Goal: Task Accomplishment & Management: Use online tool/utility

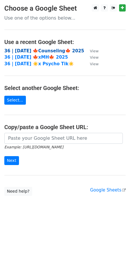
click at [37, 50] on strong "36 | OCT 7 🍁Counseling🍁 2025" at bounding box center [44, 50] width 80 height 5
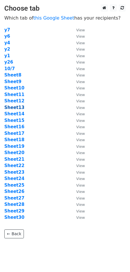
click at [12, 108] on strong "Sheet13" at bounding box center [14, 107] width 20 height 5
click at [16, 107] on strong "Sheet13" at bounding box center [14, 107] width 20 height 5
click at [18, 106] on strong "Sheet13" at bounding box center [14, 107] width 20 height 5
click at [16, 106] on strong "Sheet13" at bounding box center [14, 107] width 20 height 5
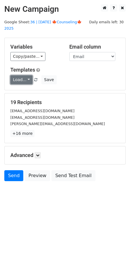
click at [23, 75] on link "Load..." at bounding box center [21, 79] width 22 height 9
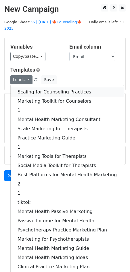
click at [34, 87] on link "Scaling for Counseling Practices" at bounding box center [67, 91] width 113 height 9
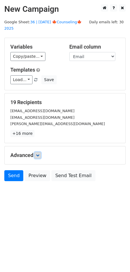
click at [37, 154] on icon at bounding box center [37, 155] width 3 height 3
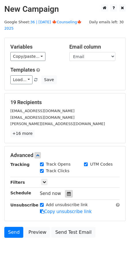
click at [67, 192] on icon at bounding box center [69, 194] width 4 height 4
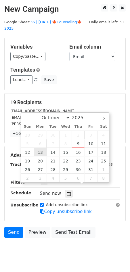
type input "2025-10-13 12:00"
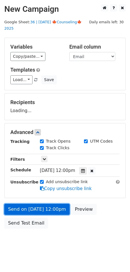
click at [39, 204] on link "Send on Oct 13 at 12:00pm" at bounding box center [36, 209] width 65 height 11
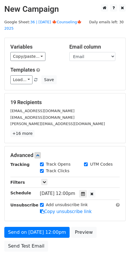
click at [16, 232] on div "Send on Oct 13 at 12:00pm Preview Send Test Email" at bounding box center [65, 241] width 130 height 28
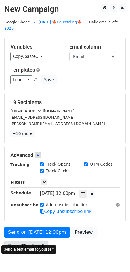
click at [16, 241] on link "Send Test Email" at bounding box center [26, 246] width 44 height 11
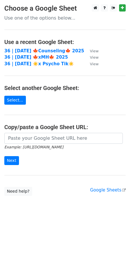
click at [37, 48] on td "36 | [DATE] 🍁Counseling🍁 2025" at bounding box center [44, 51] width 80 height 7
click at [31, 50] on strong "36 | [DATE] 🍁Counseling🍁 2025" at bounding box center [44, 50] width 80 height 5
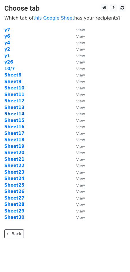
click at [15, 112] on strong "Sheet14" at bounding box center [14, 113] width 20 height 5
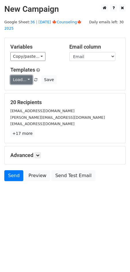
click at [18, 75] on link "Load..." at bounding box center [21, 79] width 22 height 9
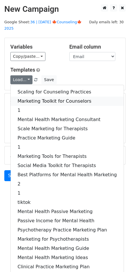
click at [34, 97] on link "Marketing Toolkit for Counselors" at bounding box center [67, 101] width 113 height 9
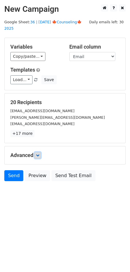
click at [39, 154] on icon at bounding box center [37, 155] width 3 height 3
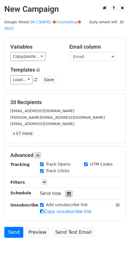
click at [67, 192] on icon at bounding box center [69, 194] width 4 height 4
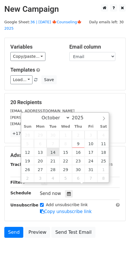
type input "2025-10-14 12:00"
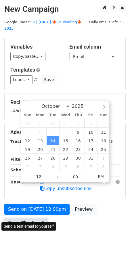
click at [28, 219] on link "Send Test Email" at bounding box center [26, 223] width 44 height 11
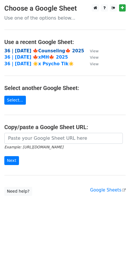
click at [39, 51] on strong "36 | [DATE] 🍁Counseling🍁 2025" at bounding box center [44, 50] width 80 height 5
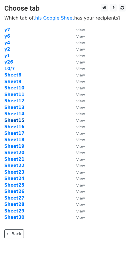
click at [16, 122] on strong "Sheet15" at bounding box center [14, 120] width 20 height 5
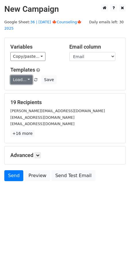
click at [24, 75] on link "Load..." at bounding box center [21, 79] width 22 height 9
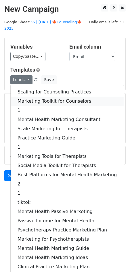
click at [27, 97] on link "Marketing Toolkit for Counselors" at bounding box center [67, 101] width 113 height 9
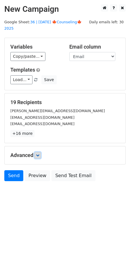
click at [35, 152] on link at bounding box center [37, 155] width 6 height 6
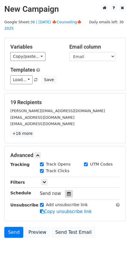
click at [67, 192] on icon at bounding box center [69, 194] width 4 height 4
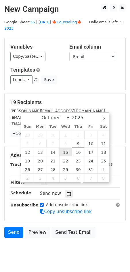
type input "2025-10-15 12:00"
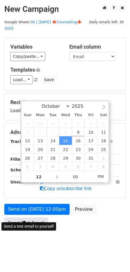
click at [39, 218] on link "Send Test Email" at bounding box center [26, 223] width 44 height 11
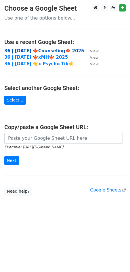
click at [43, 50] on strong "36 | [DATE] 🍁Counseling🍁 2025" at bounding box center [44, 50] width 80 height 5
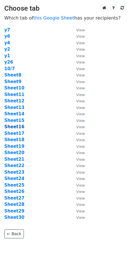
click at [18, 128] on strong "Sheet16" at bounding box center [14, 126] width 20 height 5
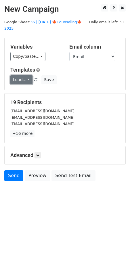
click at [25, 75] on link "Load..." at bounding box center [21, 79] width 22 height 9
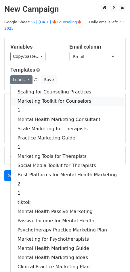
click at [34, 97] on link "Marketing Toolkit for Counselors" at bounding box center [67, 101] width 113 height 9
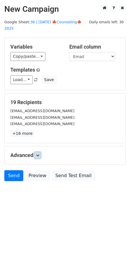
click at [39, 154] on icon at bounding box center [37, 155] width 3 height 3
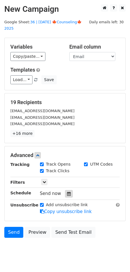
click at [67, 192] on icon at bounding box center [69, 194] width 4 height 4
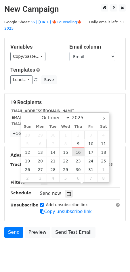
type input "2025-10-16 12:00"
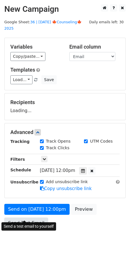
click at [34, 218] on link "Send Test Email" at bounding box center [26, 223] width 44 height 11
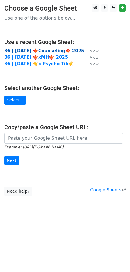
click at [25, 52] on strong "36 | [DATE] 🍁Counseling🍁 2025" at bounding box center [44, 50] width 80 height 5
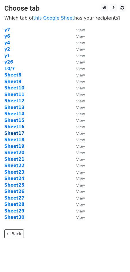
click at [16, 133] on strong "Sheet17" at bounding box center [14, 133] width 20 height 5
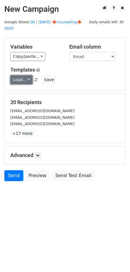
click at [21, 75] on link "Load..." at bounding box center [21, 79] width 22 height 9
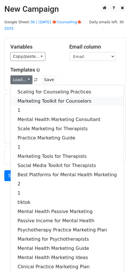
click at [37, 97] on link "Marketing Toolkit for Counselors" at bounding box center [67, 101] width 113 height 9
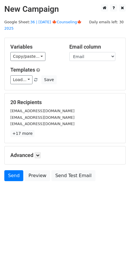
click at [34, 152] on h5 "Advanced" at bounding box center [64, 155] width 109 height 6
click at [39, 154] on icon at bounding box center [37, 155] width 3 height 3
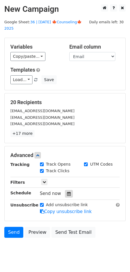
click at [66, 190] on div at bounding box center [69, 193] width 8 height 7
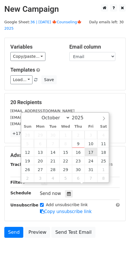
type input "2025-10-17 12:00"
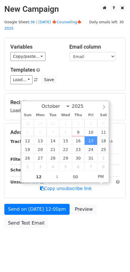
click at [34, 208] on div "Send on Oct 17 at 12:00pm Preview Send Test Email" at bounding box center [65, 218] width 130 height 28
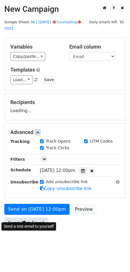
click at [29, 218] on link "Send Test Email" at bounding box center [26, 223] width 44 height 11
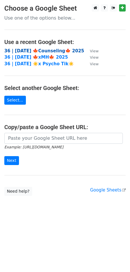
click at [46, 50] on strong "36 | [DATE] 🍁Counseling🍁 2025" at bounding box center [44, 50] width 80 height 5
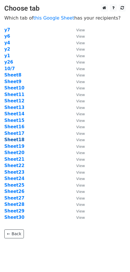
click at [15, 140] on strong "Sheet18" at bounding box center [14, 139] width 20 height 5
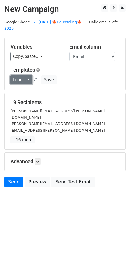
click at [24, 75] on link "Load..." at bounding box center [21, 79] width 22 height 9
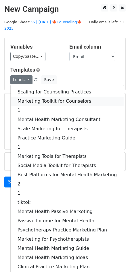
click at [44, 97] on link "Marketing Toolkit for Counselors" at bounding box center [67, 101] width 113 height 9
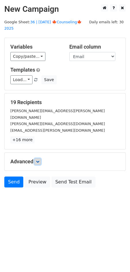
click at [41, 158] on link at bounding box center [37, 161] width 6 height 6
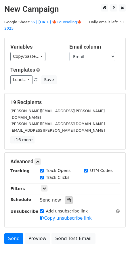
click at [67, 198] on icon at bounding box center [69, 200] width 4 height 4
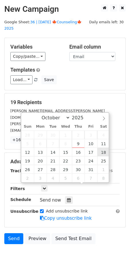
type input "2025-10-18 12:00"
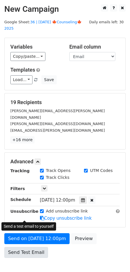
click at [15, 217] on form "Variables Copy/paste... {{Name}} {{Email}} Email column Name Email Templates Lo…" at bounding box center [64, 149] width 121 height 223
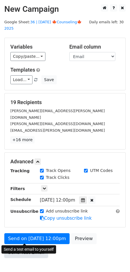
click at [20, 247] on link "Send Test Email" at bounding box center [26, 252] width 44 height 11
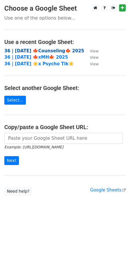
click at [40, 51] on strong "36 | [DATE] 🍁Counseling🍁 2025" at bounding box center [44, 50] width 80 height 5
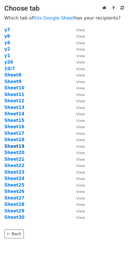
click at [18, 145] on strong "Sheet19" at bounding box center [14, 146] width 20 height 5
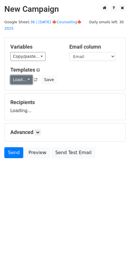
click at [22, 75] on link "Load..." at bounding box center [21, 79] width 22 height 9
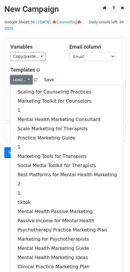
click at [22, 75] on link "Load..." at bounding box center [21, 79] width 22 height 9
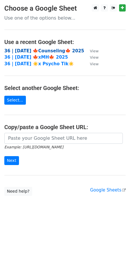
click at [44, 49] on strong "36 | OCT 7 🍁Counseling🍁 2025" at bounding box center [44, 50] width 80 height 5
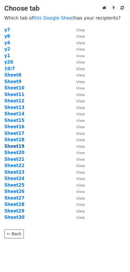
click at [16, 145] on strong "Sheet19" at bounding box center [14, 146] width 20 height 5
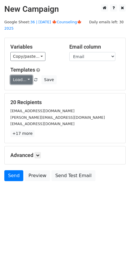
click at [24, 76] on link "Load..." at bounding box center [21, 79] width 22 height 9
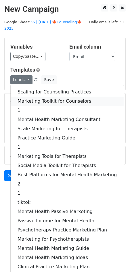
click at [40, 97] on link "Marketing Toolkit for Counselors" at bounding box center [67, 101] width 113 height 9
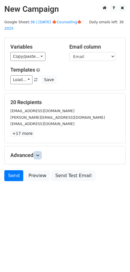
click at [39, 154] on icon at bounding box center [37, 155] width 3 height 3
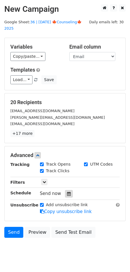
click at [67, 192] on icon at bounding box center [69, 194] width 4 height 4
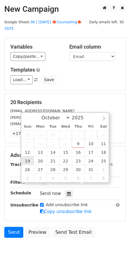
type input "2025-10-19 12:00"
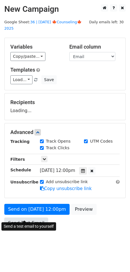
click at [30, 218] on link "Send Test Email" at bounding box center [26, 223] width 44 height 11
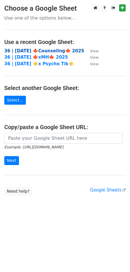
click at [51, 51] on strong "36 | OCT 7 🍁Counseling🍁 2025" at bounding box center [44, 50] width 80 height 5
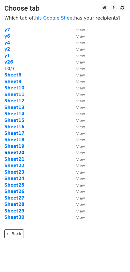
click at [20, 154] on strong "Sheet20" at bounding box center [14, 152] width 20 height 5
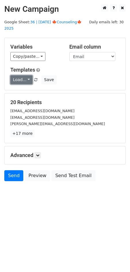
click at [21, 75] on link "Load..." at bounding box center [21, 79] width 22 height 9
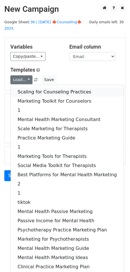
click at [34, 87] on link "Scaling for Counseling Practices" at bounding box center [67, 91] width 113 height 9
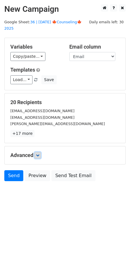
click at [38, 152] on link at bounding box center [37, 155] width 6 height 6
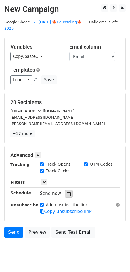
click at [67, 192] on icon at bounding box center [69, 194] width 4 height 4
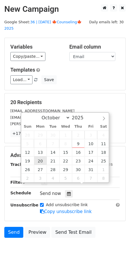
type input "2025-10-20 12:00"
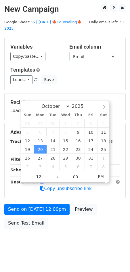
click at [37, 208] on div "Send on Oct 20 at 12:00pm Preview Send Test Email" at bounding box center [65, 218] width 130 height 28
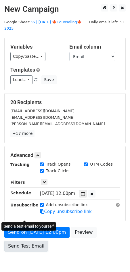
click at [28, 227] on div "Send on Oct 20 at 12:00pm Preview Send Test Email" at bounding box center [65, 241] width 130 height 28
click at [26, 241] on link "Send Test Email" at bounding box center [26, 246] width 44 height 11
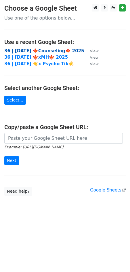
click at [51, 50] on strong "36 | [DATE] 🍁Counseling🍁 2025" at bounding box center [44, 50] width 80 height 5
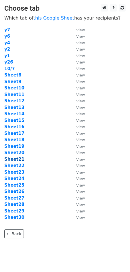
click at [17, 160] on strong "Sheet21" at bounding box center [14, 159] width 20 height 5
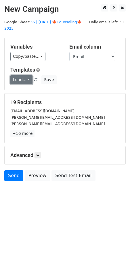
click at [23, 75] on link "Load..." at bounding box center [21, 79] width 22 height 9
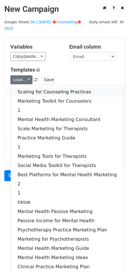
click at [26, 87] on link "Scaling for Counseling Practices" at bounding box center [67, 91] width 113 height 9
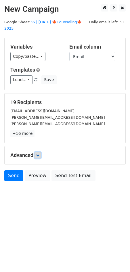
click at [38, 152] on link at bounding box center [37, 155] width 6 height 6
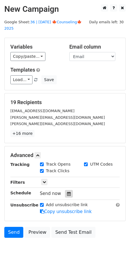
click at [65, 190] on div at bounding box center [69, 193] width 8 height 7
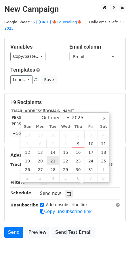
type input "2025-10-21 12:00"
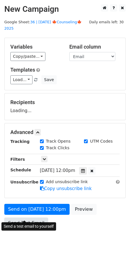
click at [28, 218] on link "Send Test Email" at bounding box center [26, 223] width 44 height 11
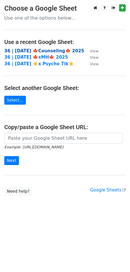
click at [42, 50] on strong "36 | [DATE] 🍁Counseling🍁 2025" at bounding box center [44, 50] width 80 height 5
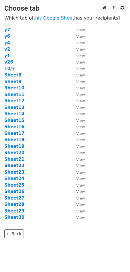
click at [15, 166] on strong "Sheet22" at bounding box center [14, 165] width 20 height 5
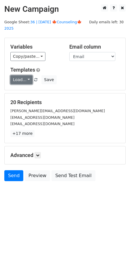
click at [22, 75] on link "Load..." at bounding box center [21, 79] width 22 height 9
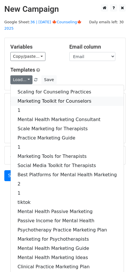
click at [28, 97] on link "Marketing Toolkit for Counselors" at bounding box center [67, 101] width 113 height 9
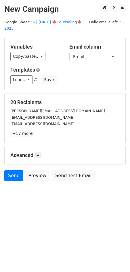
click at [36, 146] on div "Advanced Tracking Track Opens UTM Codes Track Clicks Filters Only include sprea…" at bounding box center [65, 155] width 121 height 18
click at [37, 154] on icon at bounding box center [37, 155] width 3 height 3
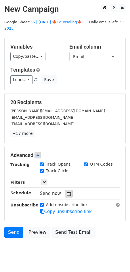
click at [65, 190] on div at bounding box center [69, 193] width 8 height 7
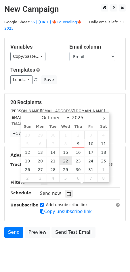
type input "2025-10-22 12:00"
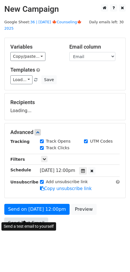
click at [38, 218] on link "Send Test Email" at bounding box center [26, 223] width 44 height 11
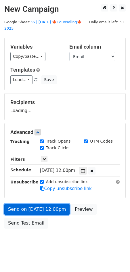
click at [26, 204] on link "Send on Oct 22 at 12:00pm" at bounding box center [36, 209] width 65 height 11
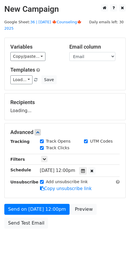
click at [24, 221] on div "Send on Oct 22 at 12:00pm Preview Send Test Email" at bounding box center [65, 218] width 130 height 28
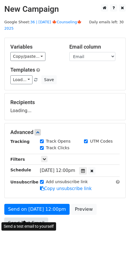
click at [26, 219] on link "Send Test Email" at bounding box center [26, 223] width 44 height 11
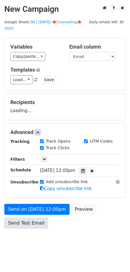
click at [25, 218] on link "Send Test Email" at bounding box center [26, 223] width 44 height 11
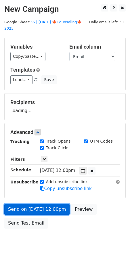
click at [28, 205] on link "Send on Oct 22 at 12:00pm" at bounding box center [36, 209] width 65 height 11
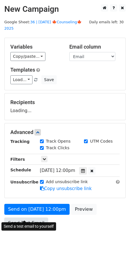
click at [24, 218] on link "Send Test Email" at bounding box center [26, 223] width 44 height 11
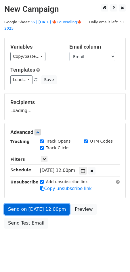
click at [29, 204] on link "Send on Oct 22 at 12:00pm" at bounding box center [36, 209] width 65 height 11
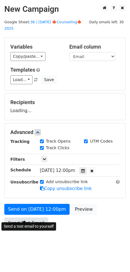
click at [24, 218] on link "Send Test Email" at bounding box center [26, 223] width 44 height 11
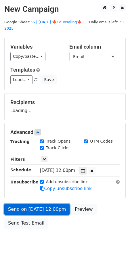
click at [30, 204] on link "Send on Oct 22 at 12:00pm" at bounding box center [36, 209] width 65 height 11
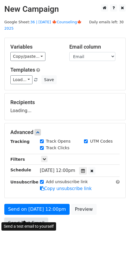
click at [27, 218] on link "Send Test Email" at bounding box center [26, 223] width 44 height 11
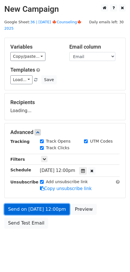
click at [28, 204] on link "Send on Oct 22 at 12:00pm" at bounding box center [36, 209] width 65 height 11
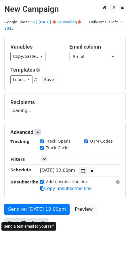
click at [27, 218] on link "Send Test Email" at bounding box center [26, 223] width 44 height 11
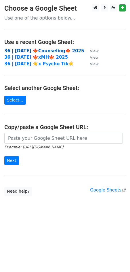
click at [43, 51] on strong "36 | [DATE] 🍁Counseling🍁 2025" at bounding box center [44, 50] width 80 height 5
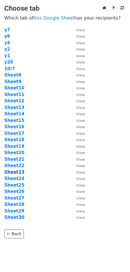
click at [17, 171] on strong "Sheet23" at bounding box center [14, 172] width 20 height 5
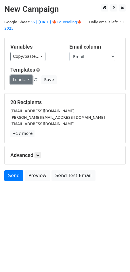
click at [24, 75] on link "Load..." at bounding box center [21, 79] width 22 height 9
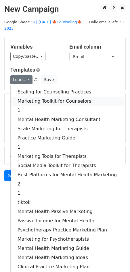
click at [31, 97] on link "Marketing Toolkit for Counselors" at bounding box center [67, 101] width 113 height 9
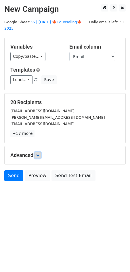
click at [39, 154] on icon at bounding box center [37, 155] width 3 height 3
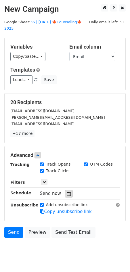
click at [67, 192] on icon at bounding box center [69, 194] width 4 height 4
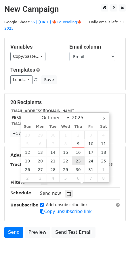
type input "[DATE] 12:00"
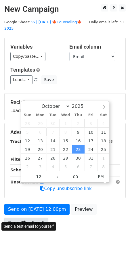
click at [28, 218] on link "Send Test Email" at bounding box center [26, 223] width 44 height 11
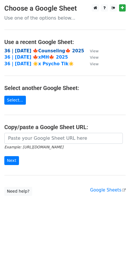
click at [51, 50] on strong "36 | [DATE] 🍁Counseling🍁 2025" at bounding box center [44, 50] width 80 height 5
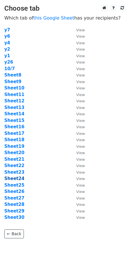
click at [15, 177] on strong "Sheet24" at bounding box center [14, 178] width 20 height 5
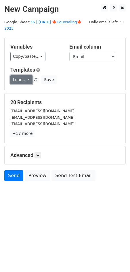
click at [19, 76] on link "Load..." at bounding box center [21, 79] width 22 height 9
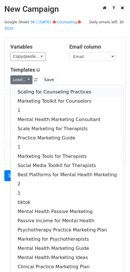
click at [33, 87] on link "Scaling for Counseling Practices" at bounding box center [67, 91] width 113 height 9
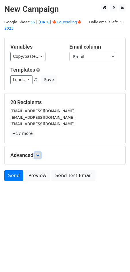
click at [40, 152] on link at bounding box center [37, 155] width 6 height 6
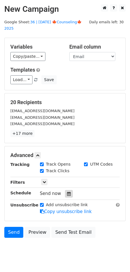
click at [67, 192] on icon at bounding box center [69, 194] width 4 height 4
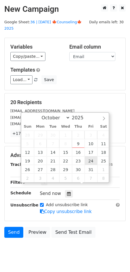
type input "2025-10-24 12:00"
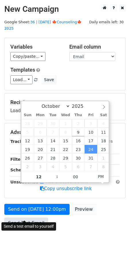
click at [37, 218] on link "Send Test Email" at bounding box center [26, 223] width 44 height 11
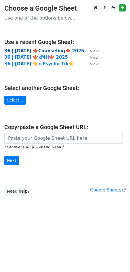
click at [50, 51] on strong "36 | [DATE] 🍁Counseling🍁 2025" at bounding box center [44, 50] width 80 height 5
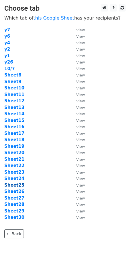
click at [17, 184] on strong "Sheet25" at bounding box center [14, 185] width 20 height 5
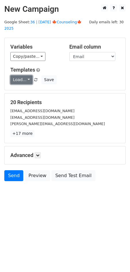
click at [25, 76] on link "Load..." at bounding box center [21, 79] width 22 height 9
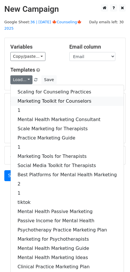
click at [29, 97] on link "Marketing Toolkit for Counselors" at bounding box center [67, 101] width 113 height 9
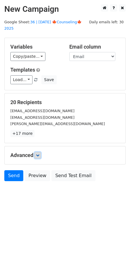
click at [37, 154] on icon at bounding box center [37, 155] width 3 height 3
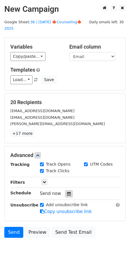
click at [67, 192] on icon at bounding box center [69, 194] width 4 height 4
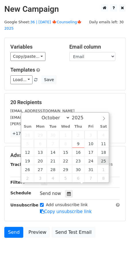
type input "2025-10-25 12:00"
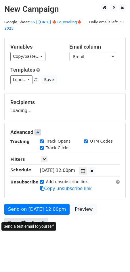
click at [44, 218] on link "Send Test Email" at bounding box center [26, 223] width 44 height 11
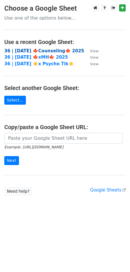
click at [46, 50] on strong "36 | [DATE] 🍁Counseling🍁 2025" at bounding box center [44, 50] width 80 height 5
